Goal: Task Accomplishment & Management: Manage account settings

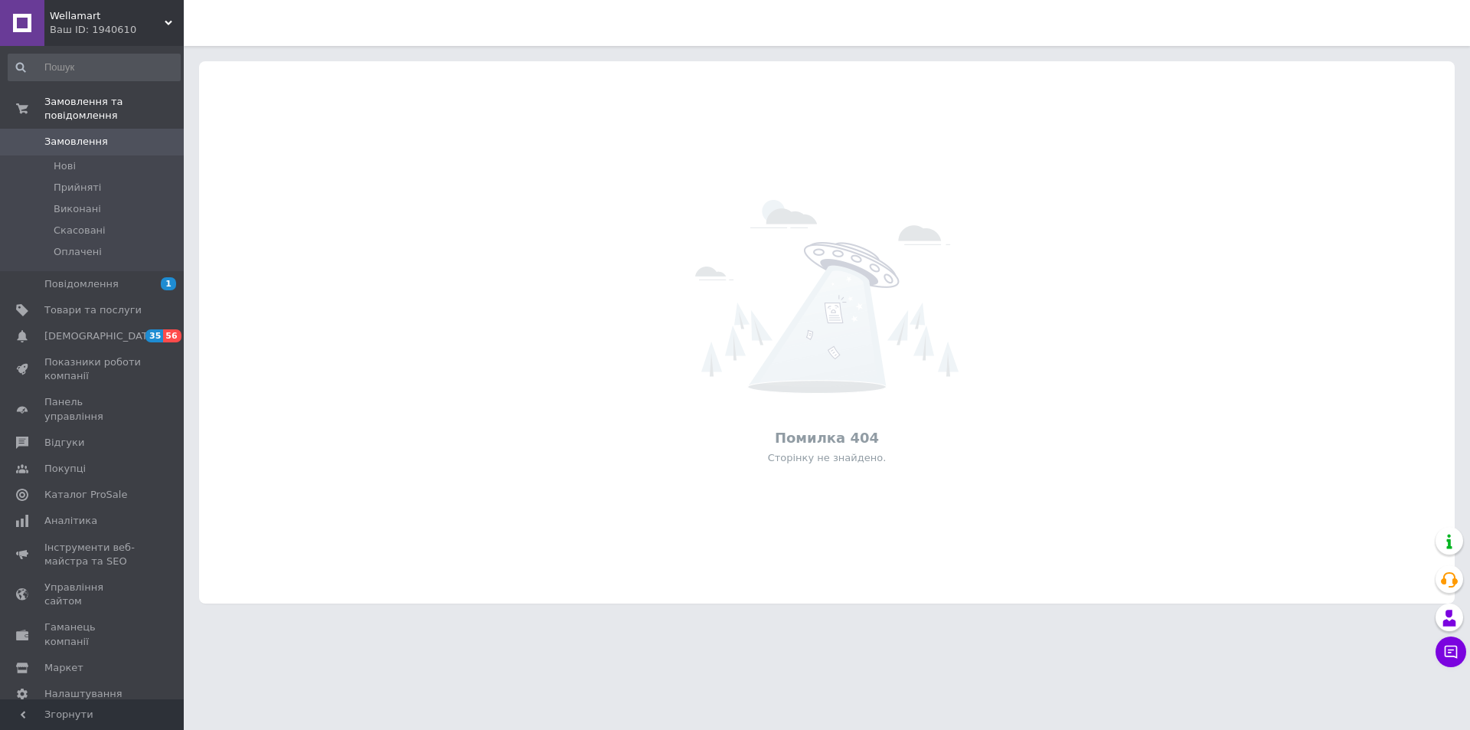
click at [147, 33] on div "Ваш ID: 1940610" at bounding box center [117, 30] width 134 height 14
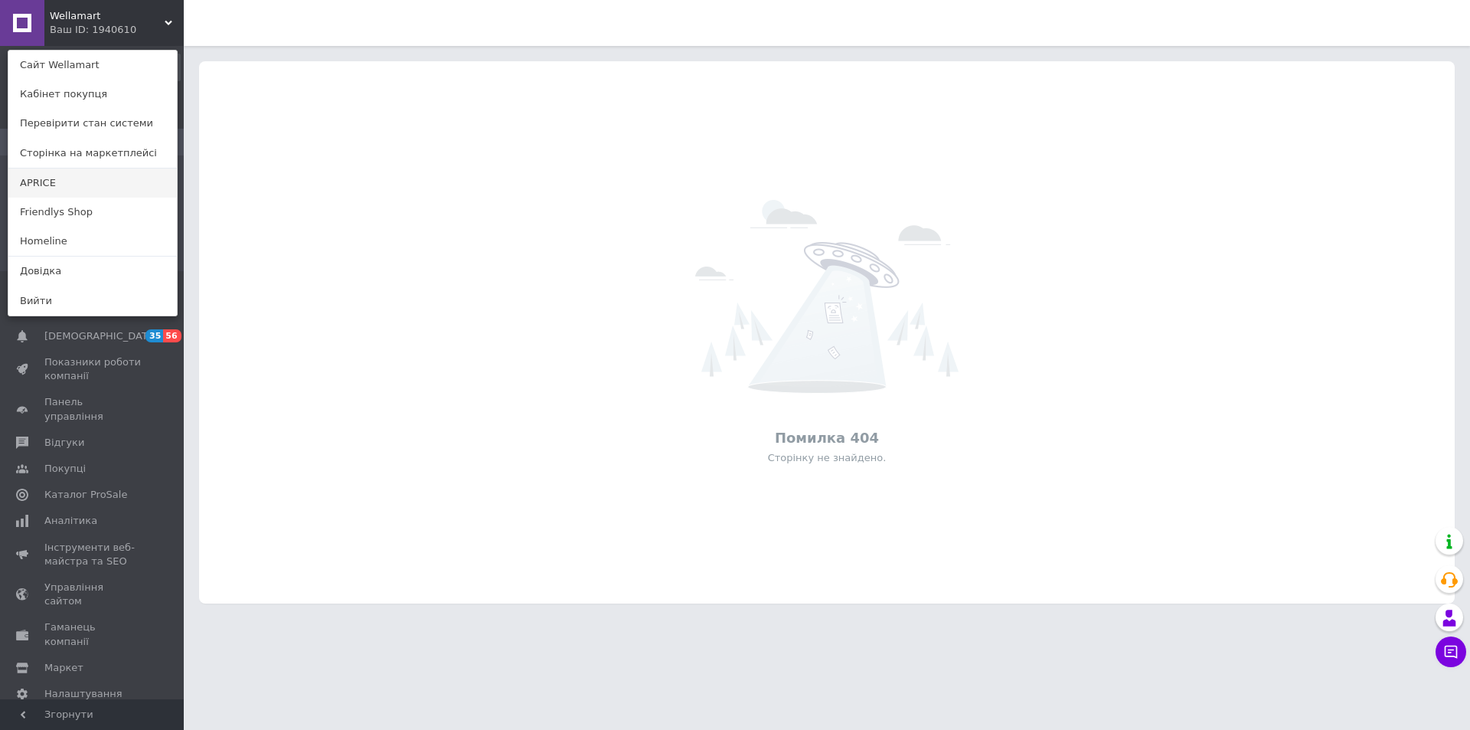
click at [94, 181] on link "APRICE" at bounding box center [92, 182] width 168 height 29
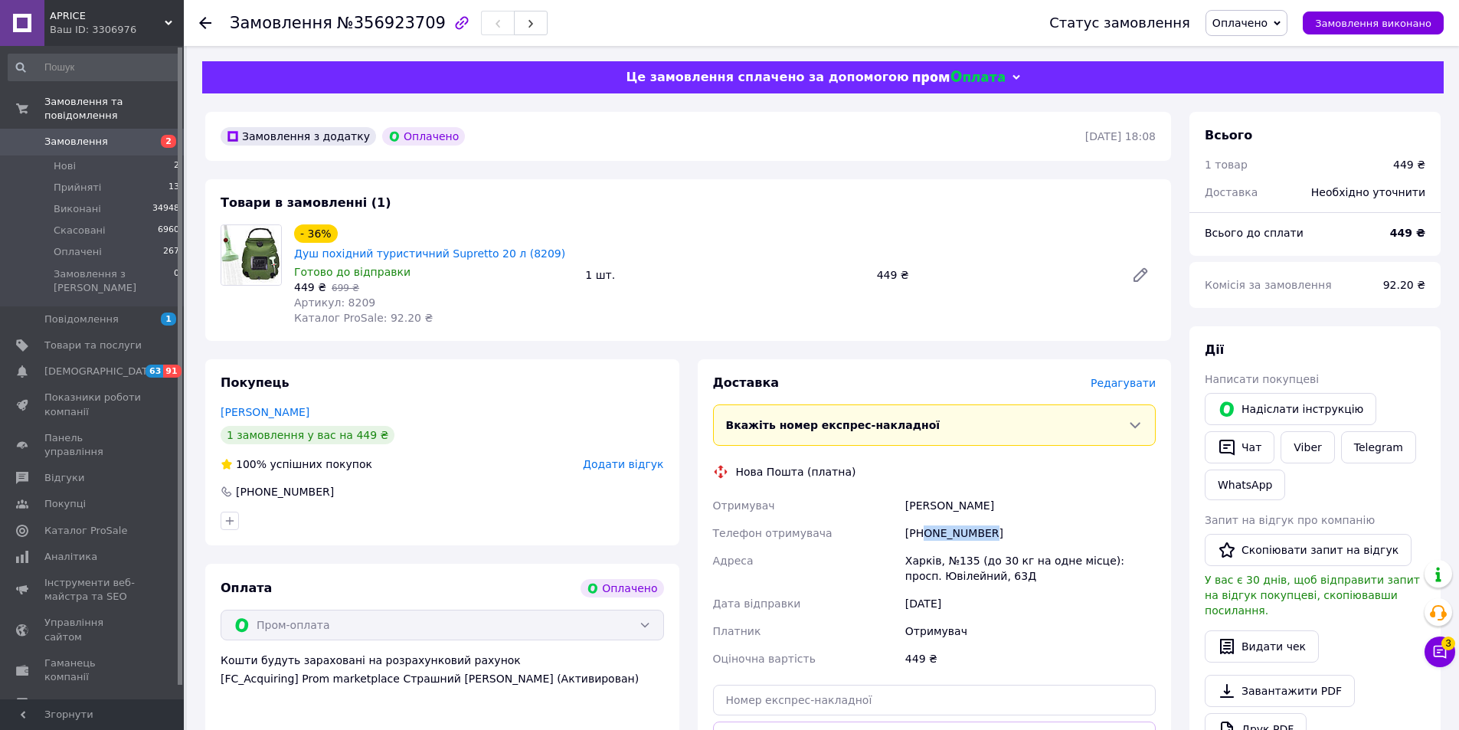
drag, startPoint x: 984, startPoint y: 512, endPoint x: 924, endPoint y: 518, distance: 60.1
click at [924, 519] on div "[PHONE_NUMBER]" at bounding box center [1030, 533] width 257 height 28
copy div "0956892654"
click at [350, 296] on span "Артикул: 8209" at bounding box center [334, 302] width 81 height 12
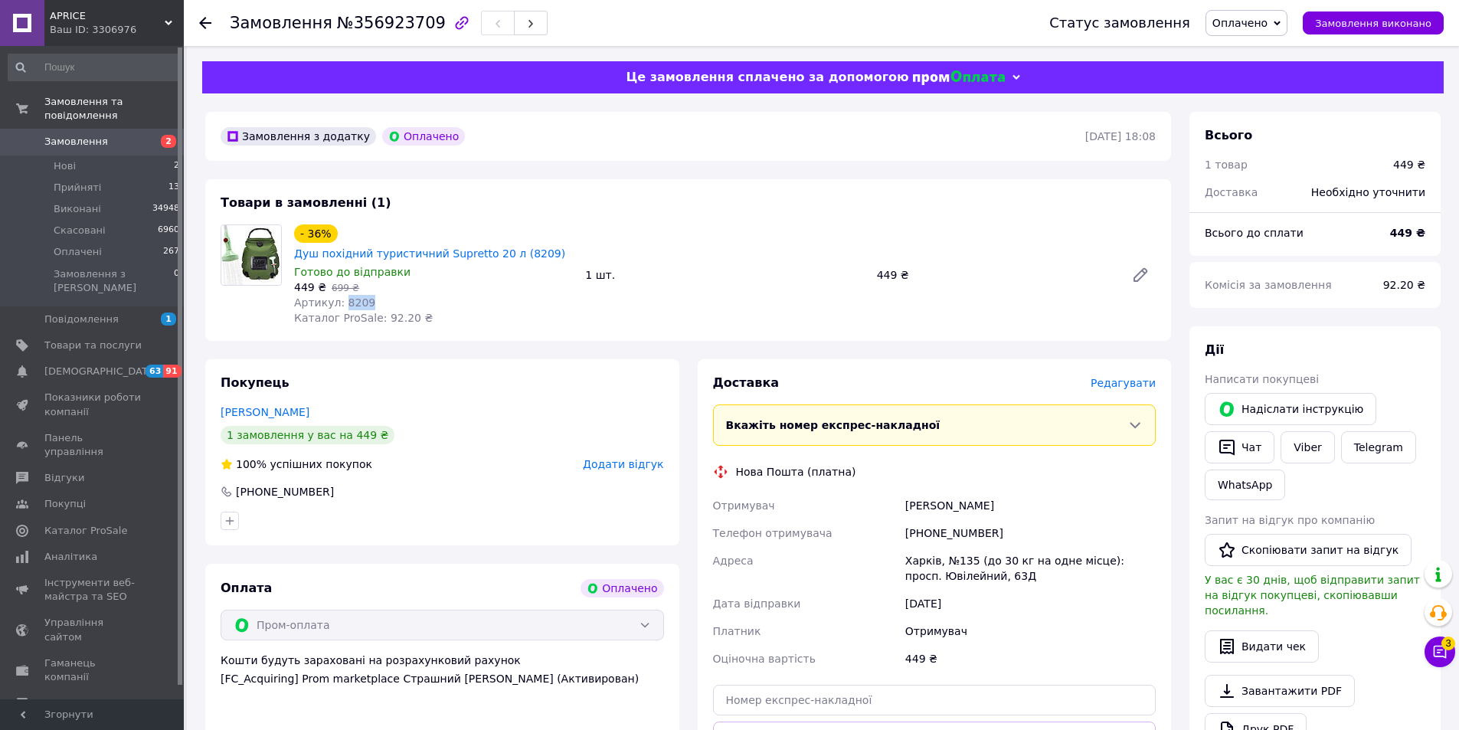
copy span "8209"
click at [346, 296] on span "Артикул: 8209" at bounding box center [334, 302] width 81 height 12
click at [917, 547] on div "Харків, №135 (до 30 кг на одне місце): просп. Ювілейний, 63Д" at bounding box center [1030, 568] width 257 height 43
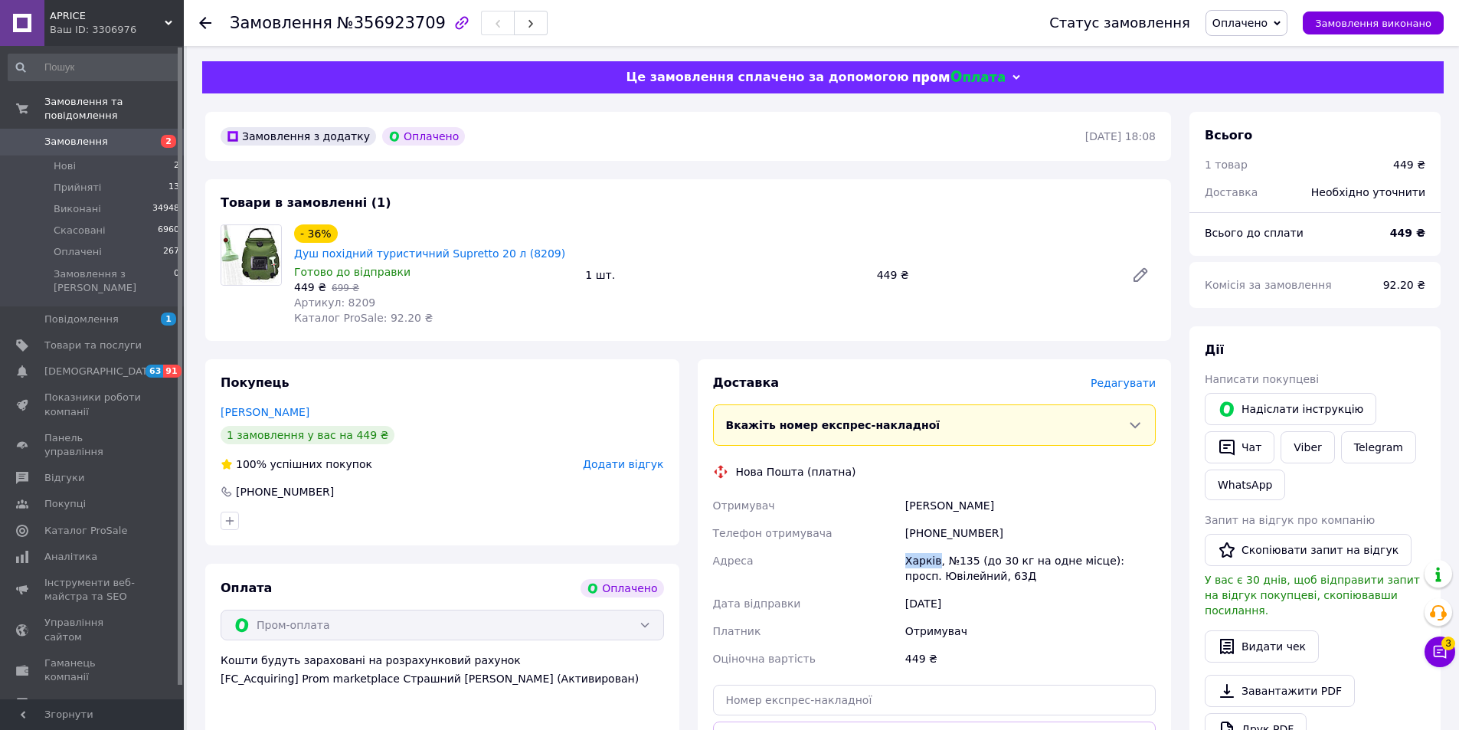
copy div "Харків"
click at [356, 15] on span "№356923709" at bounding box center [391, 23] width 109 height 18
copy span "356923709"
